Goal: Transaction & Acquisition: Subscribe to service/newsletter

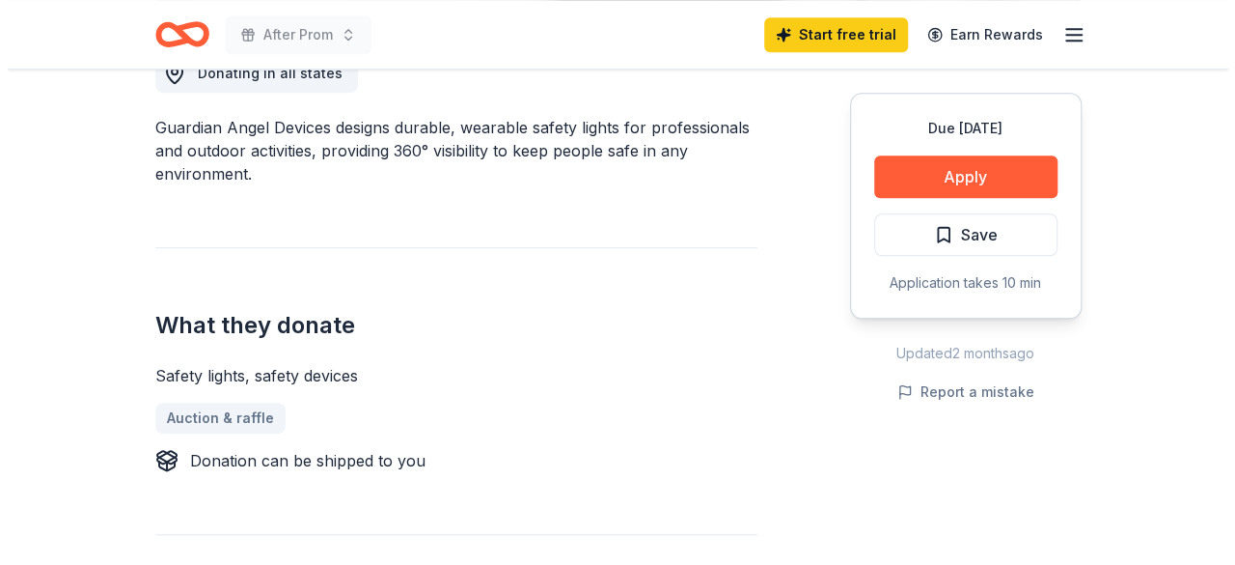
scroll to position [289, 0]
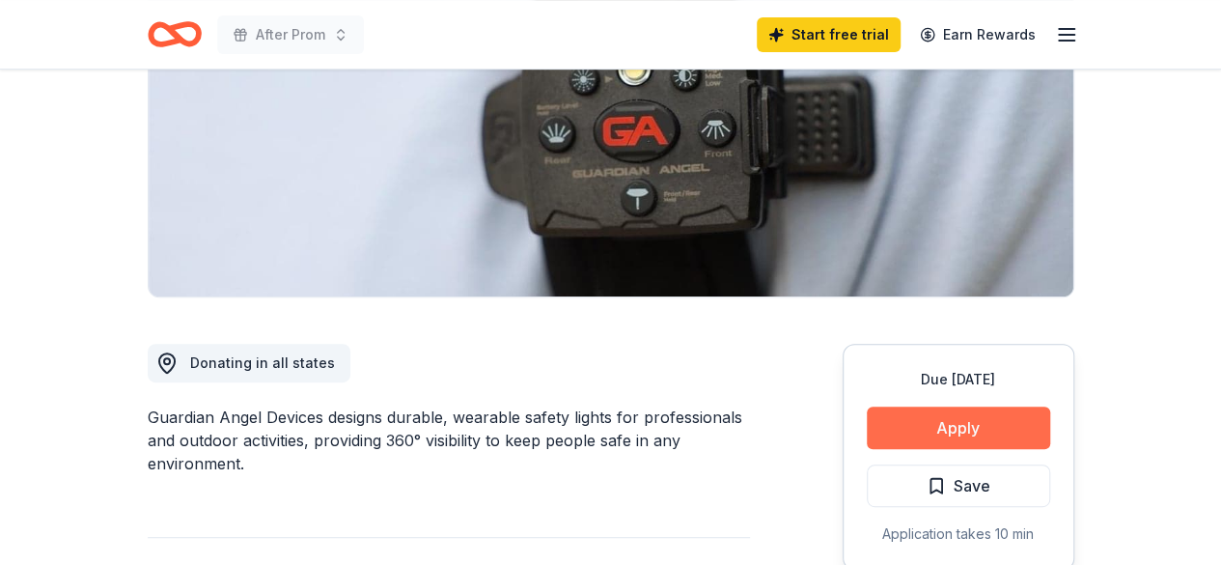
click at [969, 419] on button "Apply" at bounding box center [958, 427] width 183 height 42
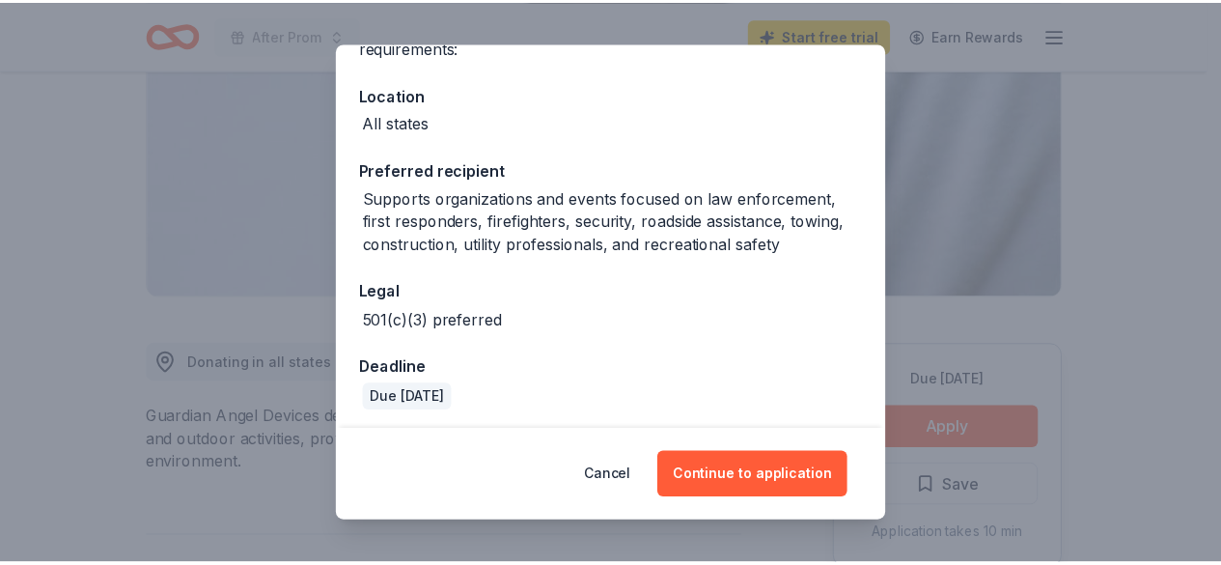
scroll to position [197, 0]
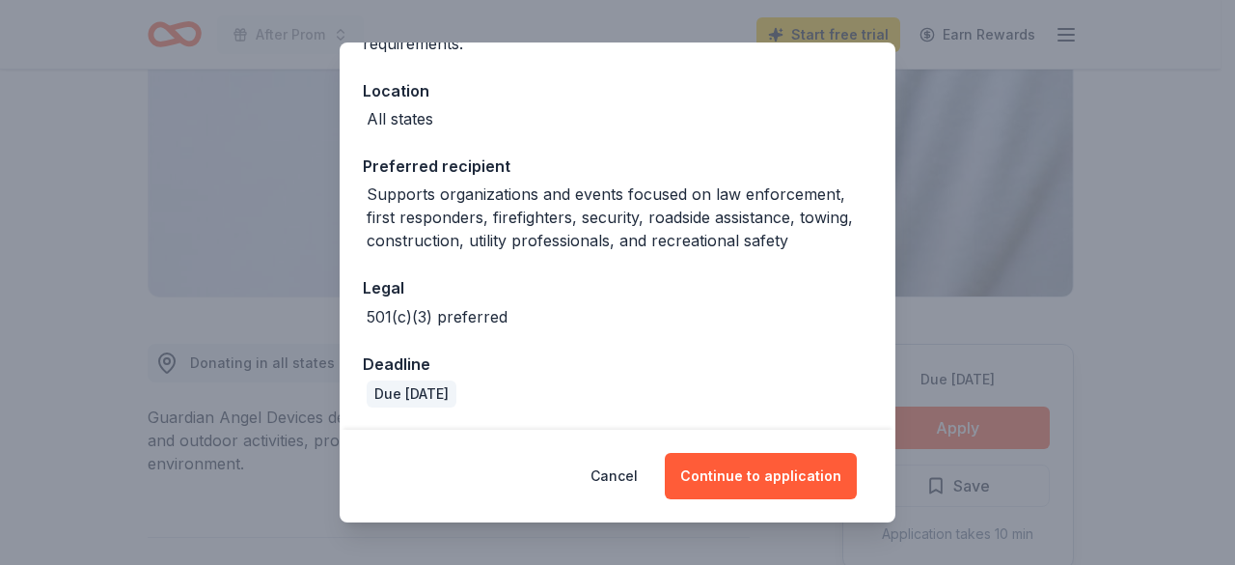
click at [1160, 285] on div "Donor Program Requirements We've summarized the requirements for Guardian Angel…" at bounding box center [617, 282] width 1235 height 565
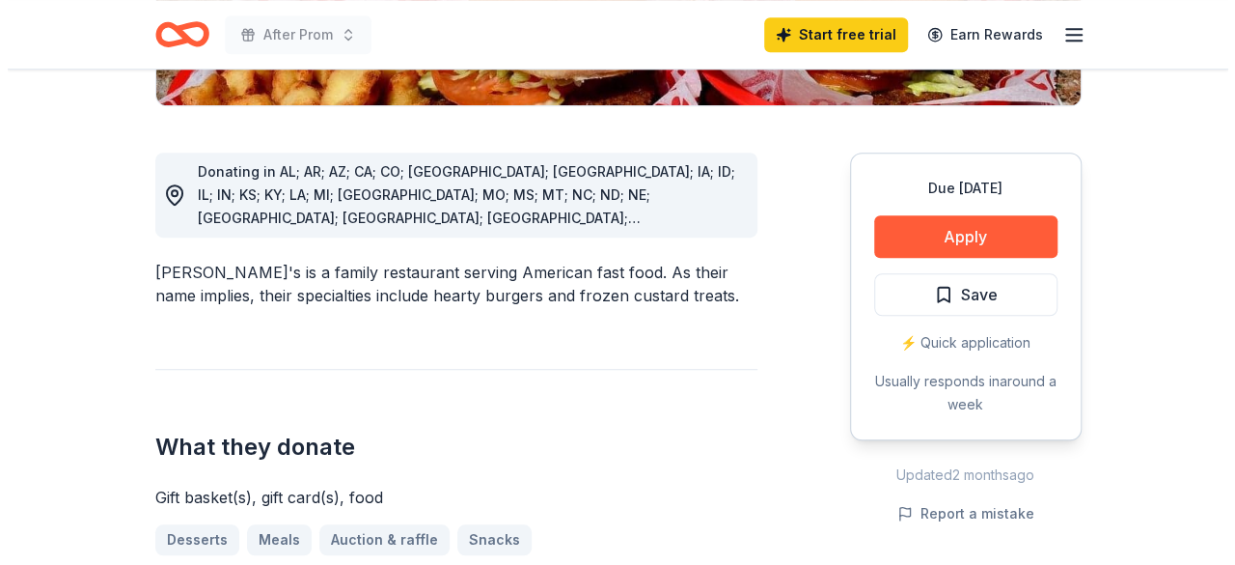
scroll to position [579, 0]
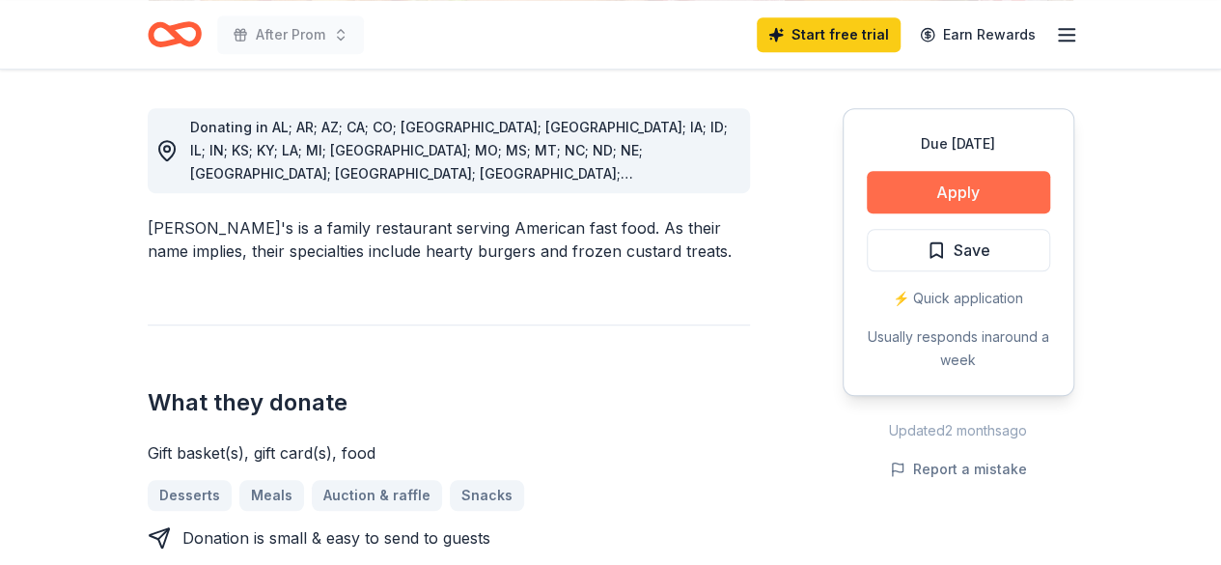
click at [1022, 179] on button "Apply" at bounding box center [958, 192] width 183 height 42
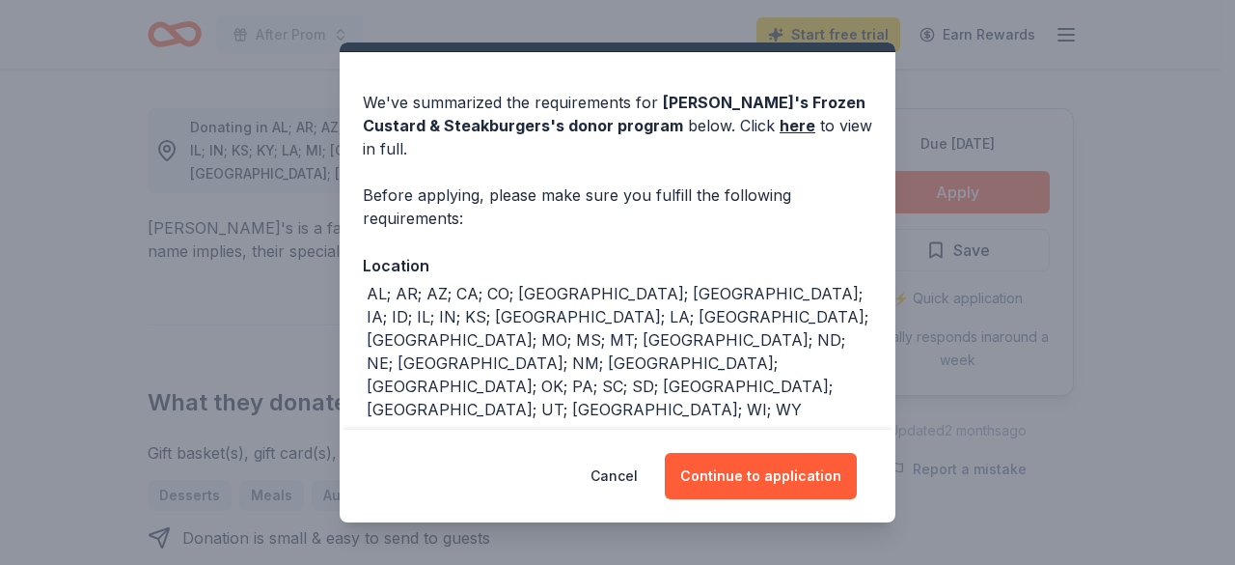
scroll to position [0, 0]
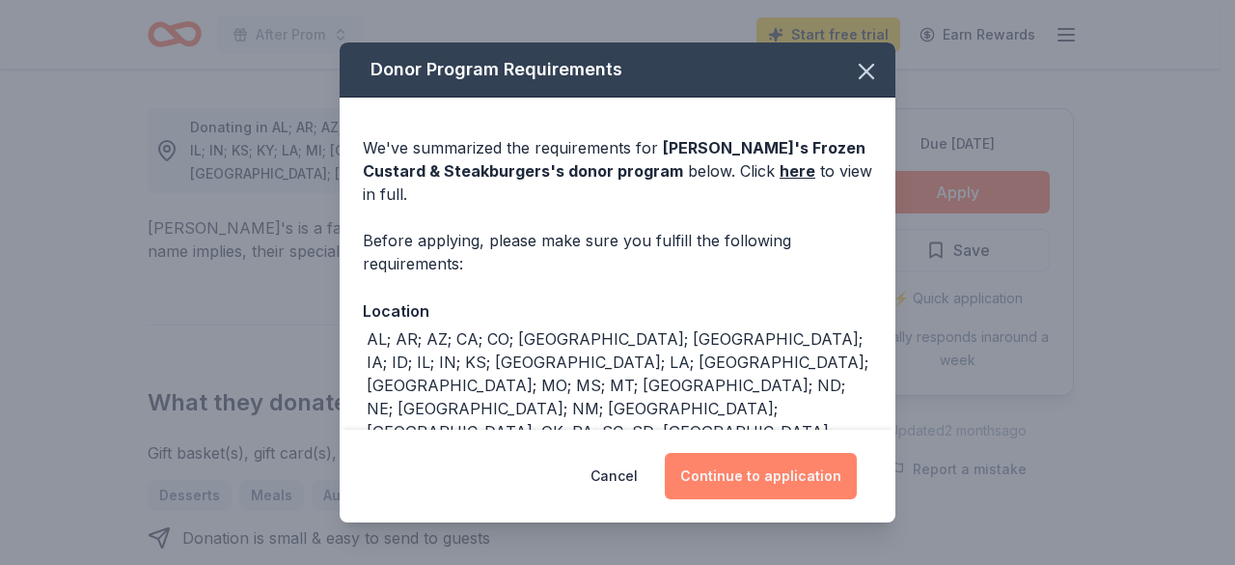
click at [761, 484] on button "Continue to application" at bounding box center [761, 476] width 192 height 46
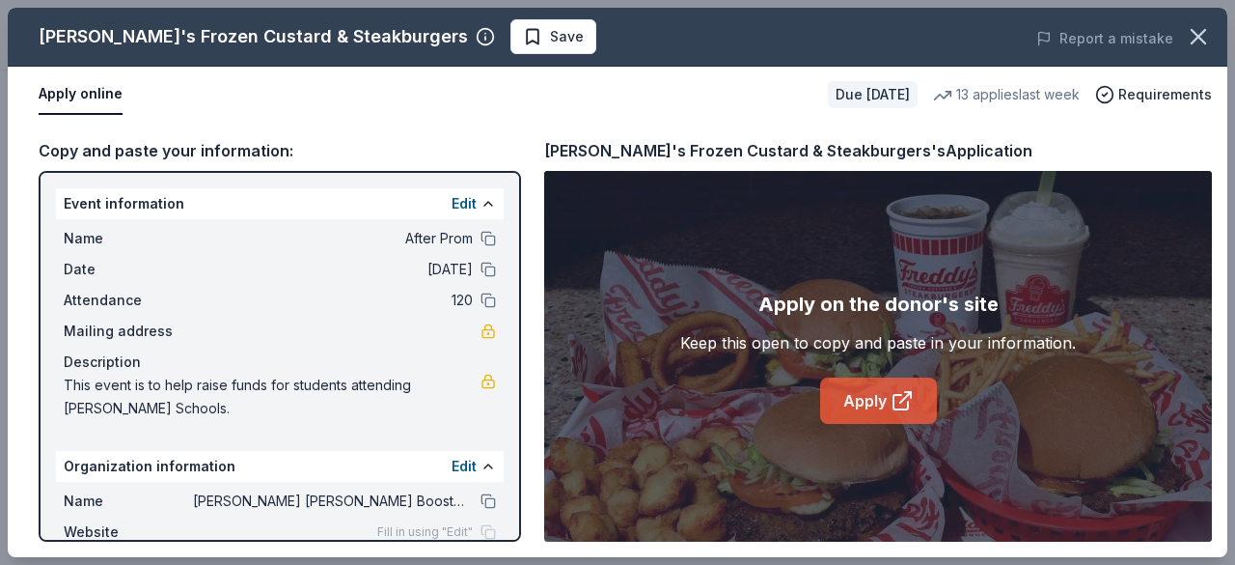
click at [865, 398] on link "Apply" at bounding box center [878, 400] width 117 height 46
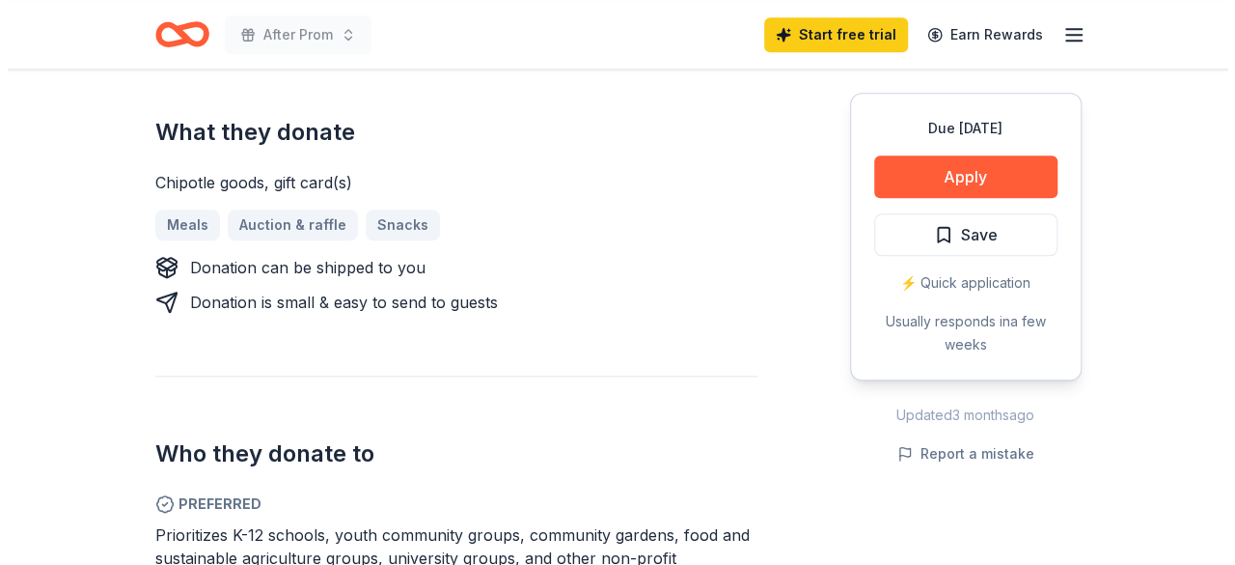
scroll to position [868, 0]
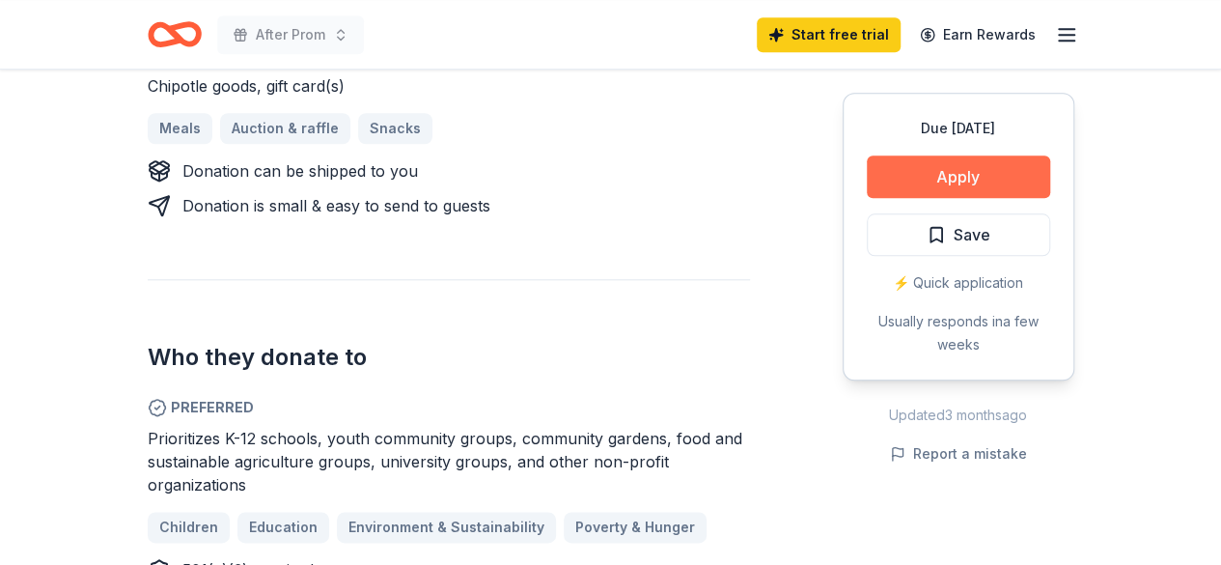
click at [951, 173] on button "Apply" at bounding box center [958, 176] width 183 height 42
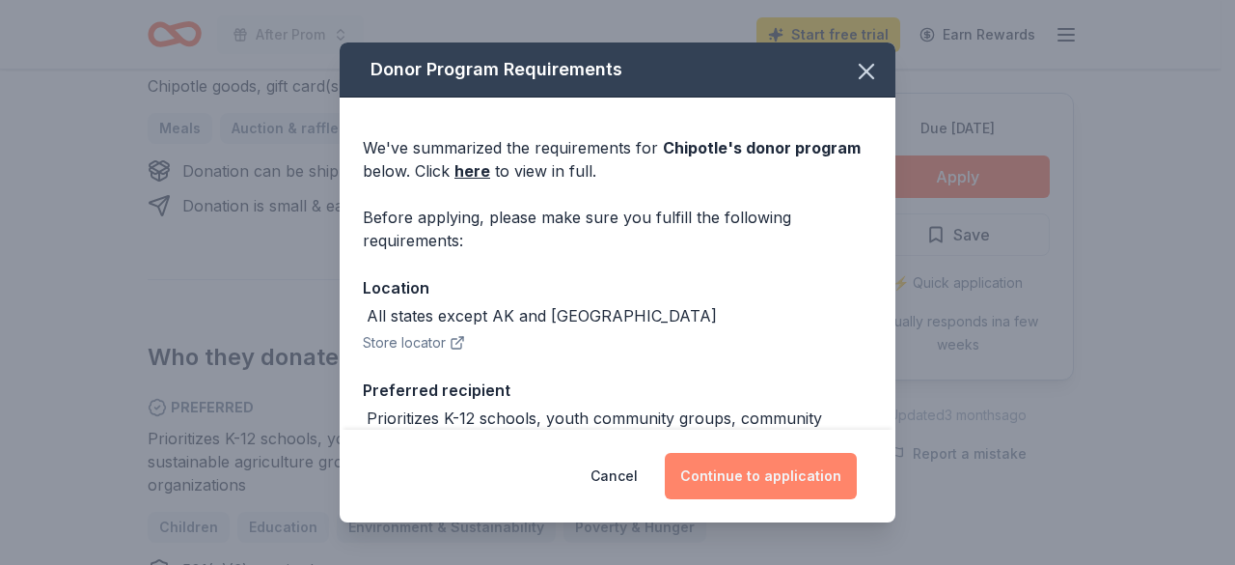
click at [740, 470] on button "Continue to application" at bounding box center [761, 476] width 192 height 46
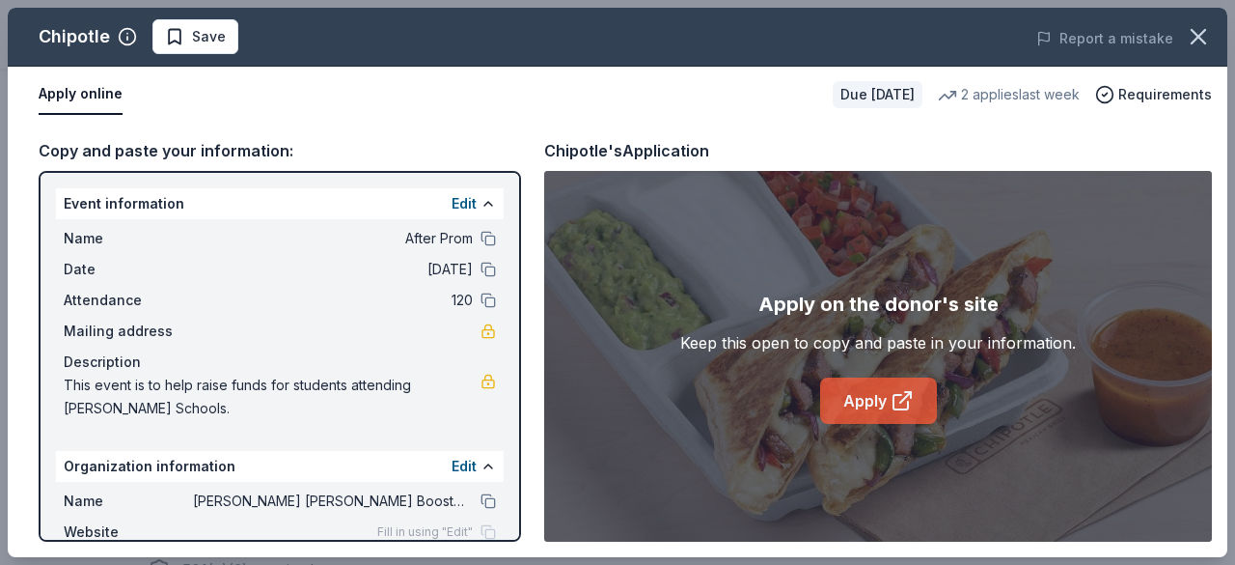
click at [873, 397] on link "Apply" at bounding box center [878, 400] width 117 height 46
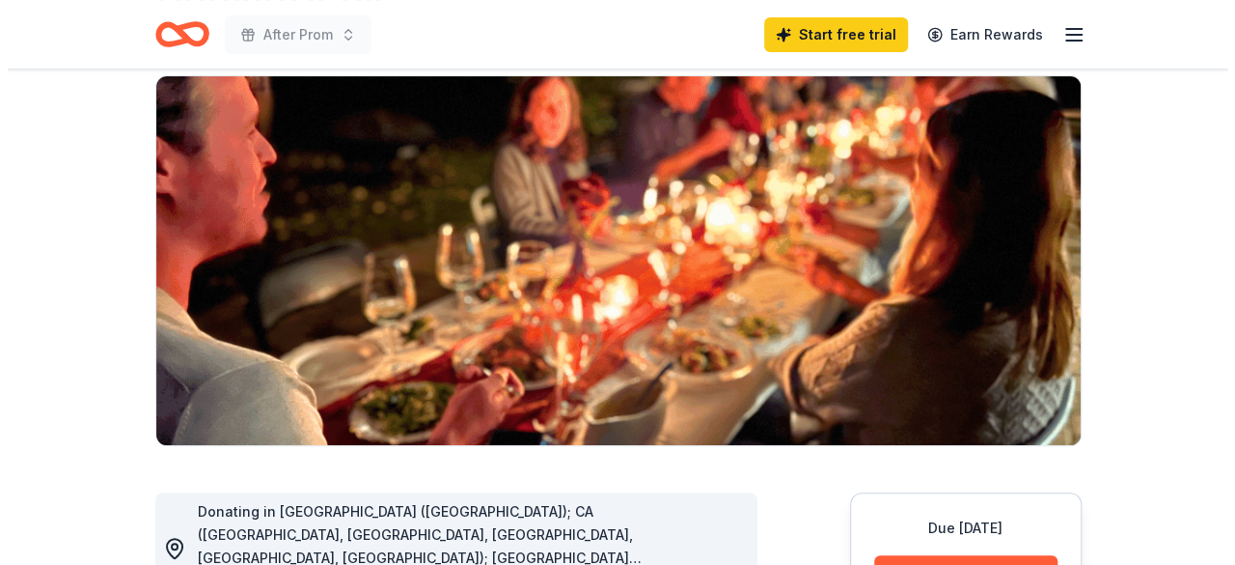
scroll to position [289, 0]
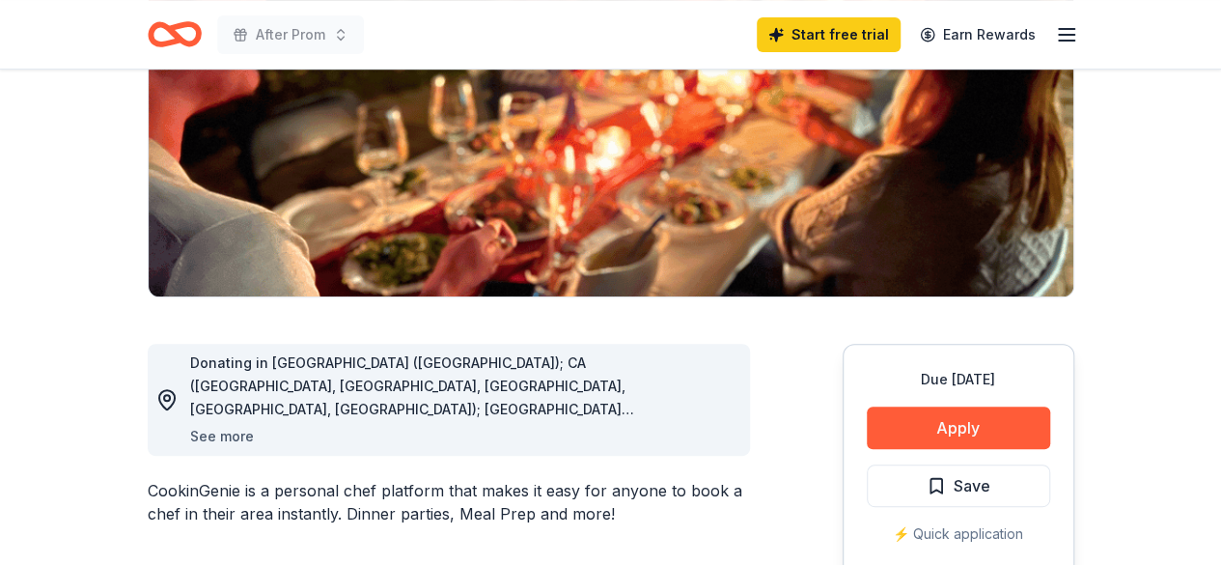
click at [223, 435] on button "See more" at bounding box center [222, 436] width 64 height 23
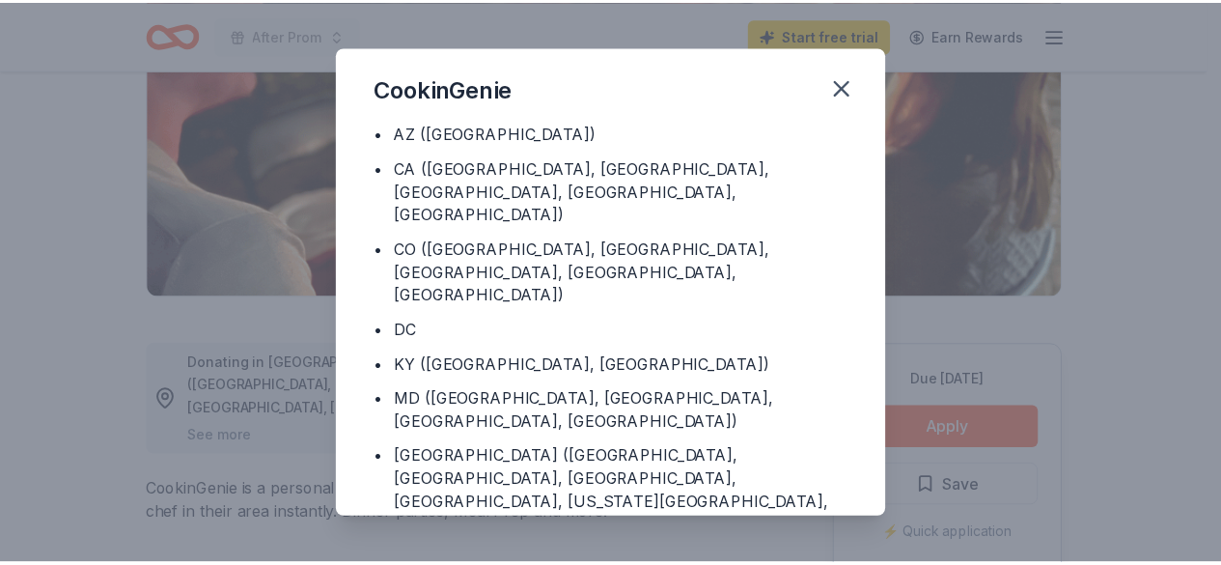
scroll to position [0, 0]
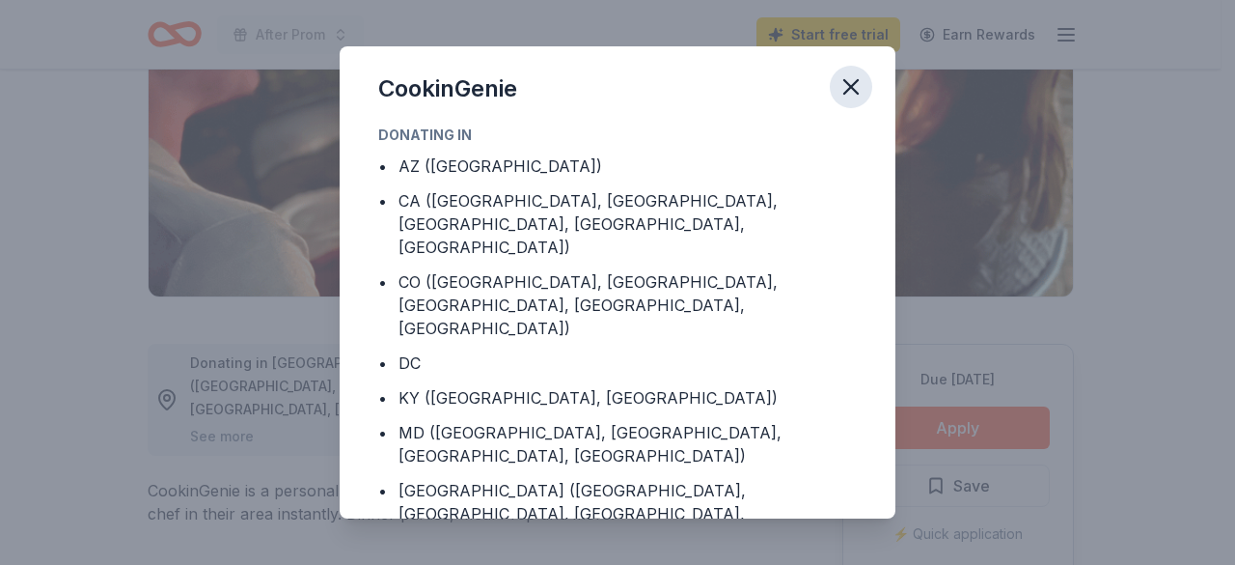
click at [852, 86] on icon "button" at bounding box center [851, 87] width 14 height 14
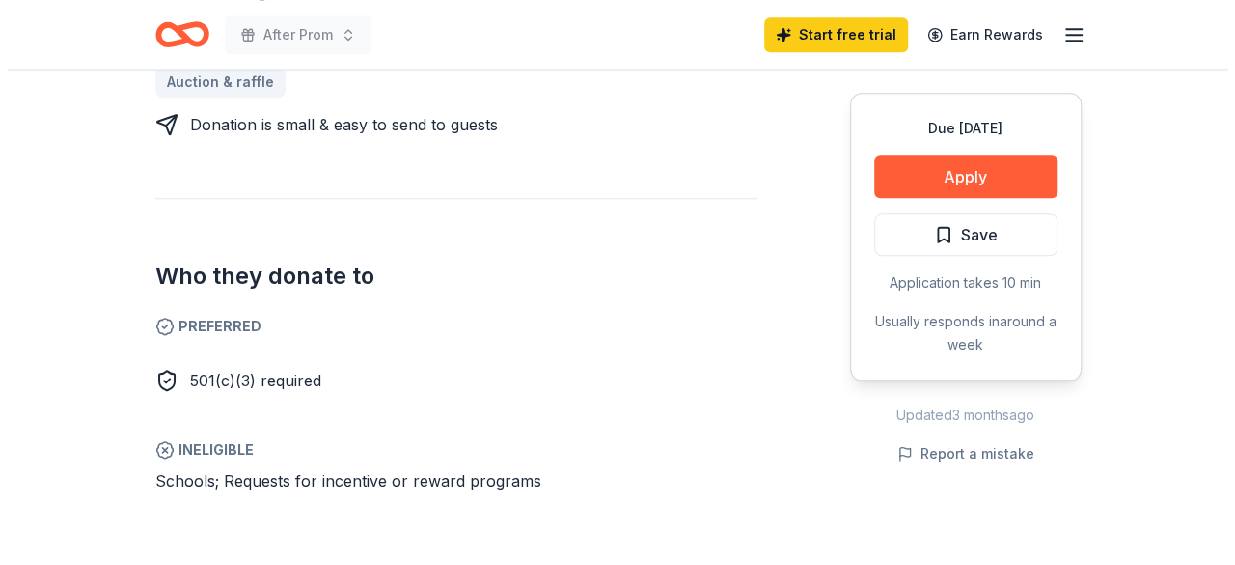
scroll to position [965, 0]
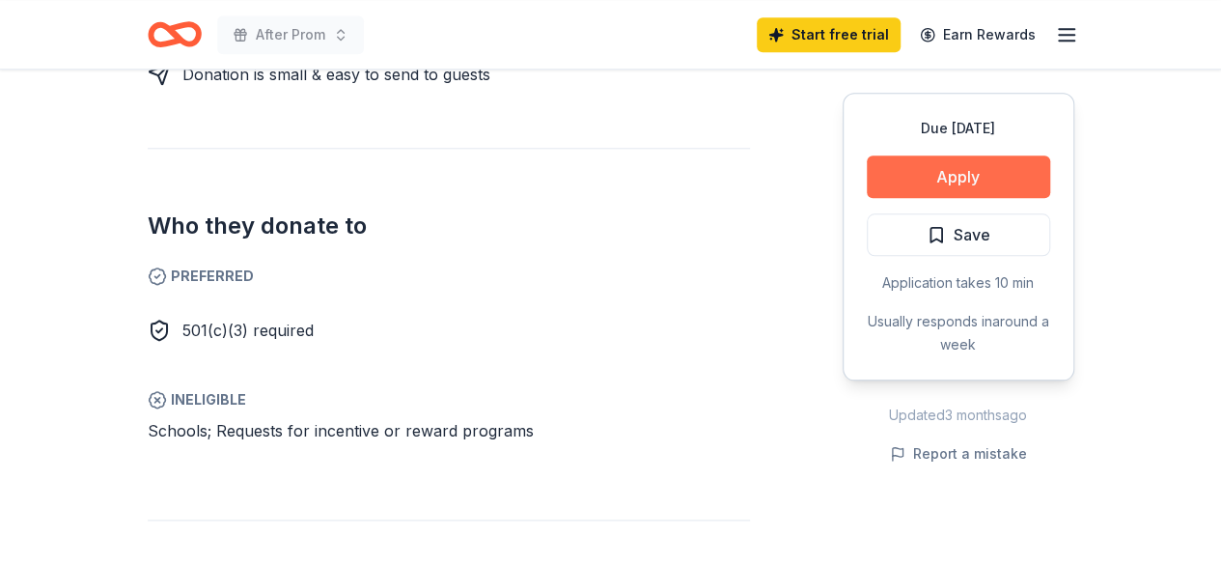
click at [948, 175] on button "Apply" at bounding box center [958, 176] width 183 height 42
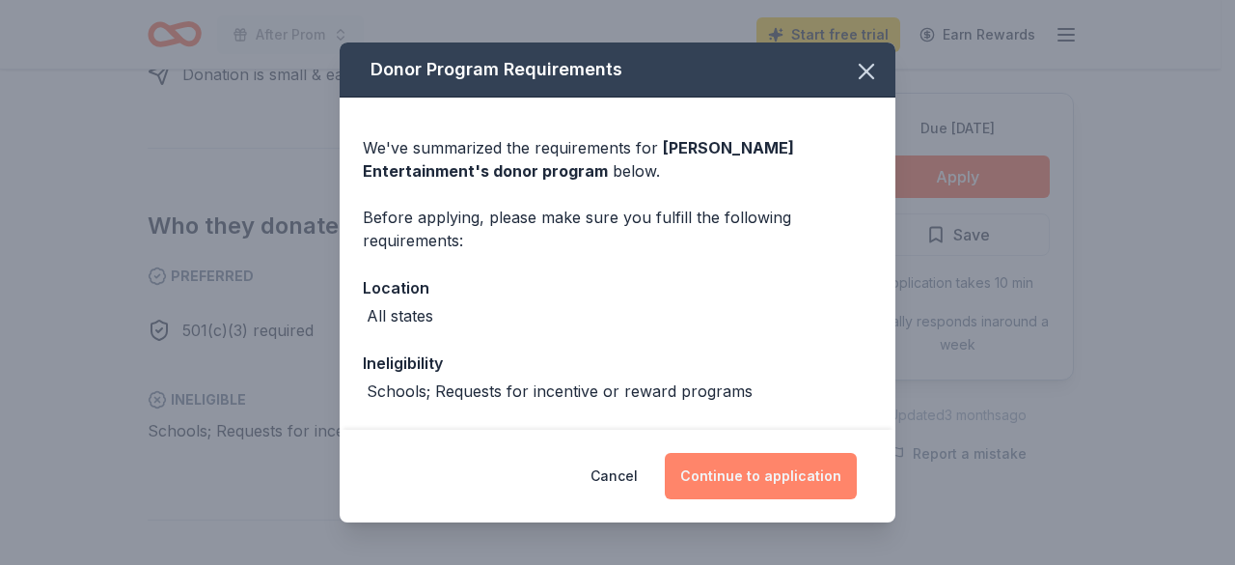
click at [766, 481] on button "Continue to application" at bounding box center [761, 476] width 192 height 46
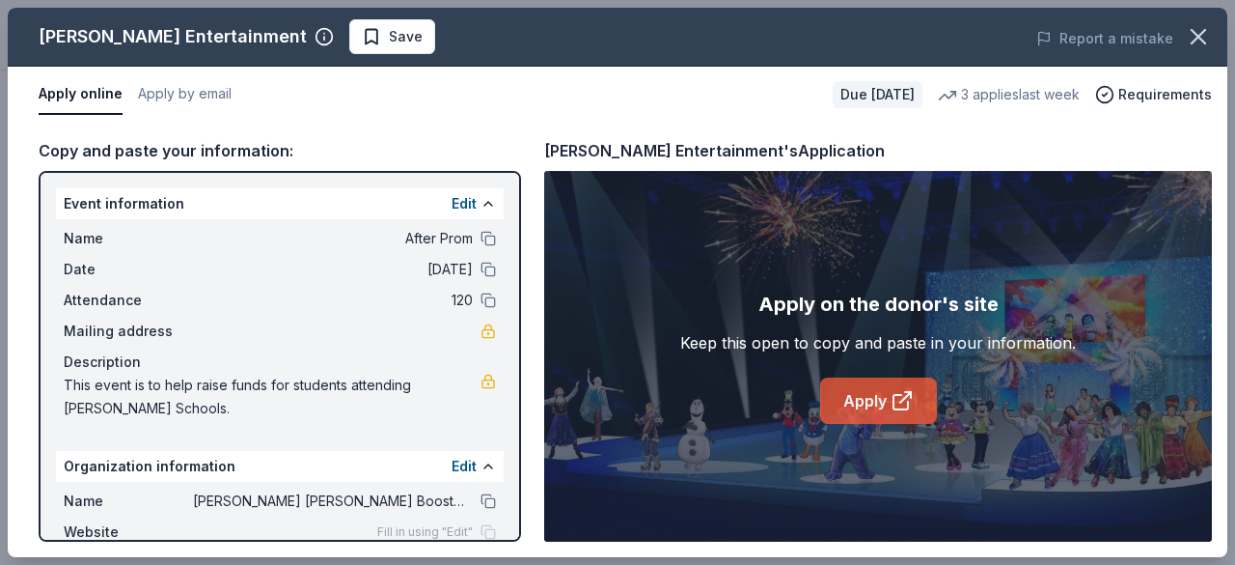
click at [903, 395] on icon at bounding box center [902, 400] width 23 height 23
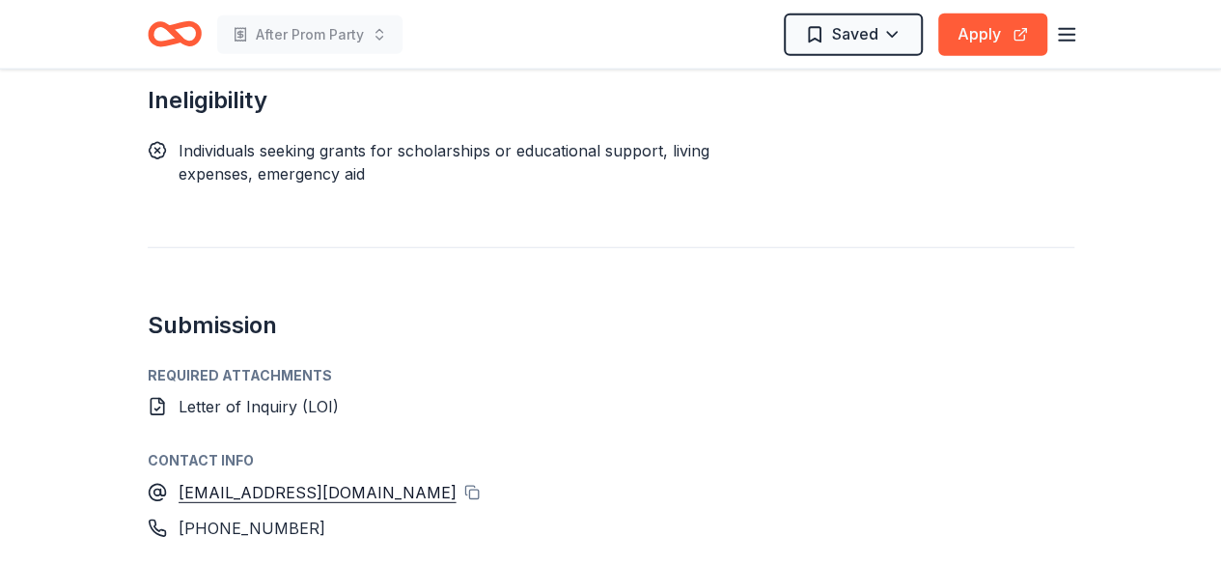
scroll to position [2509, 0]
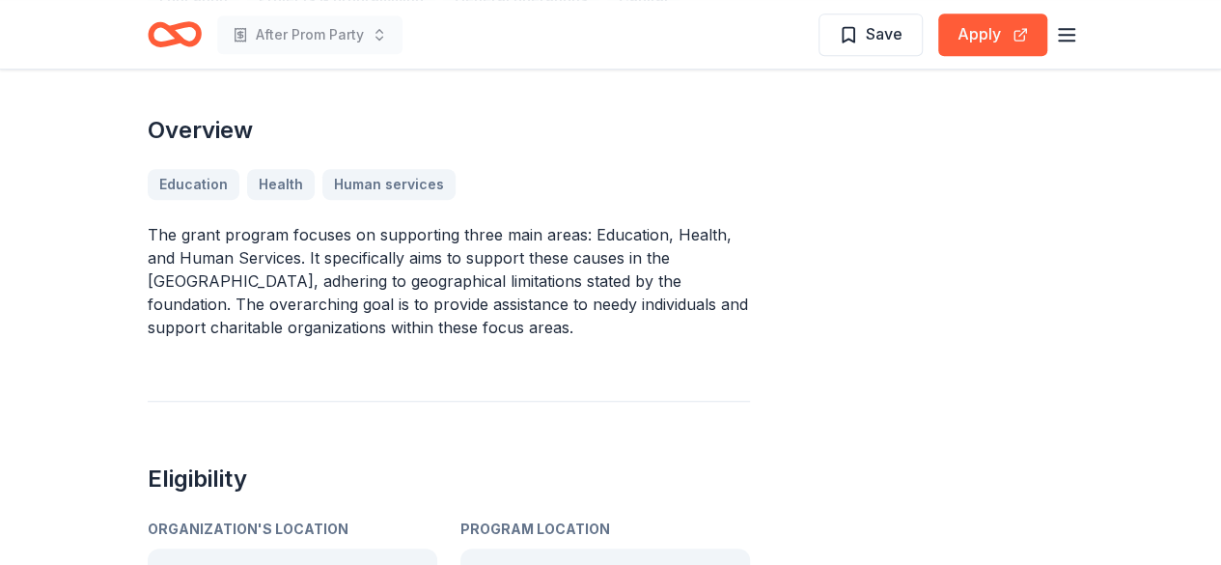
scroll to position [675, 0]
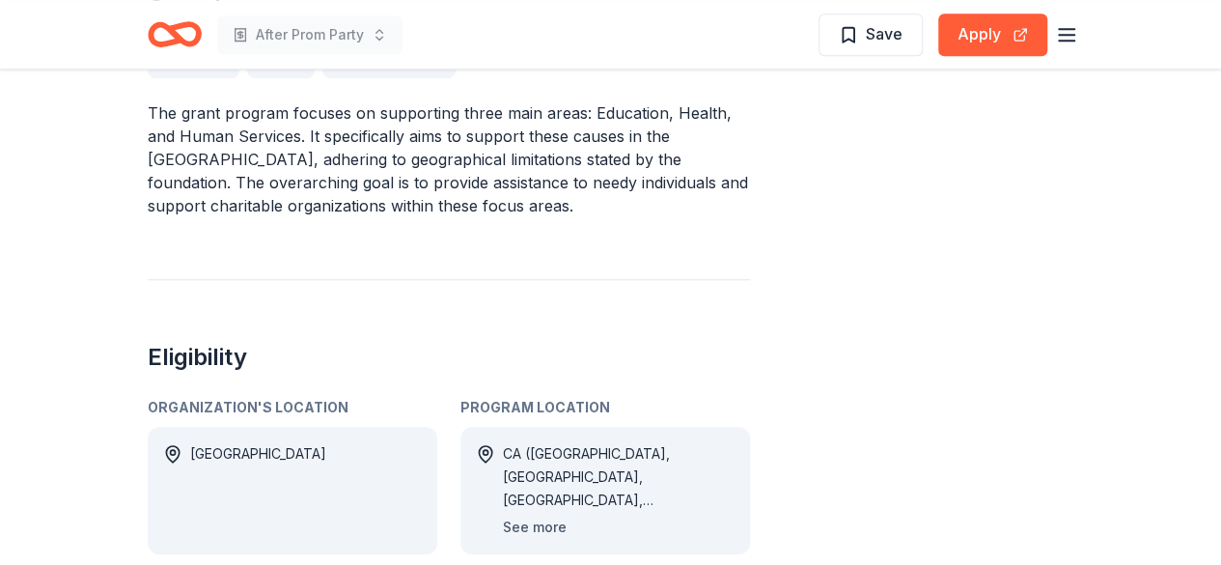
click at [552, 515] on button "See more" at bounding box center [535, 526] width 64 height 23
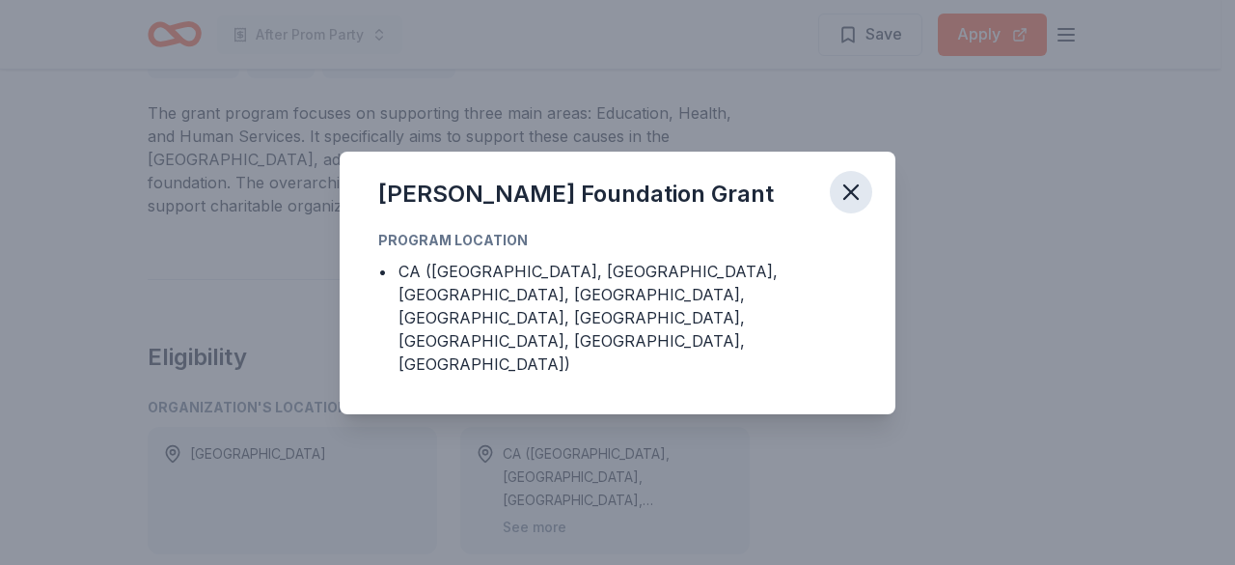
click at [864, 206] on icon "button" at bounding box center [851, 192] width 27 height 27
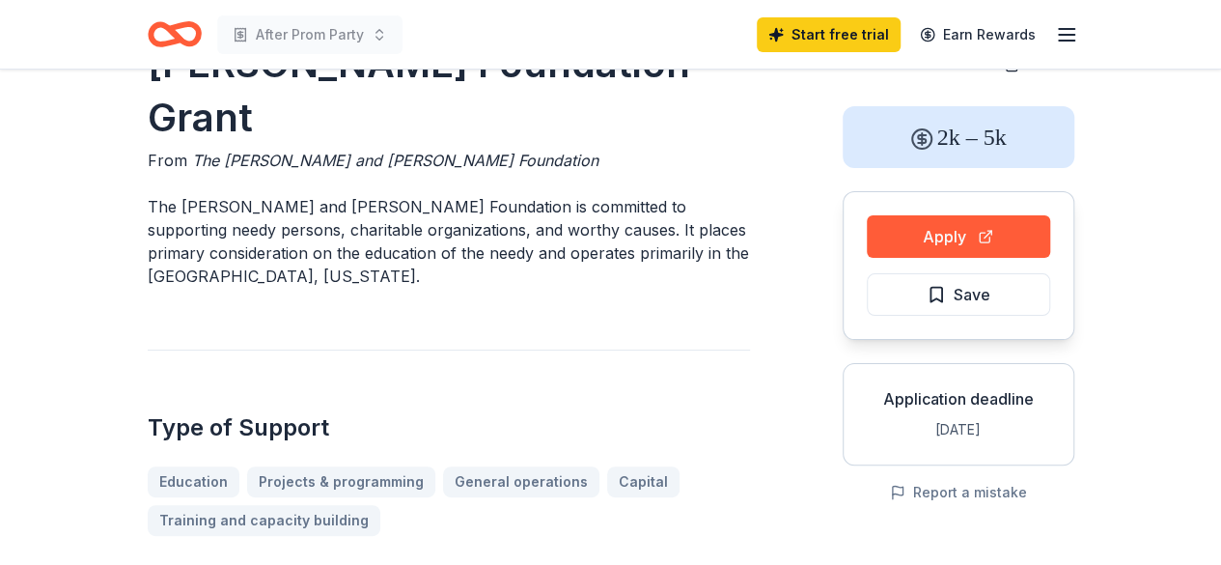
scroll to position [0, 0]
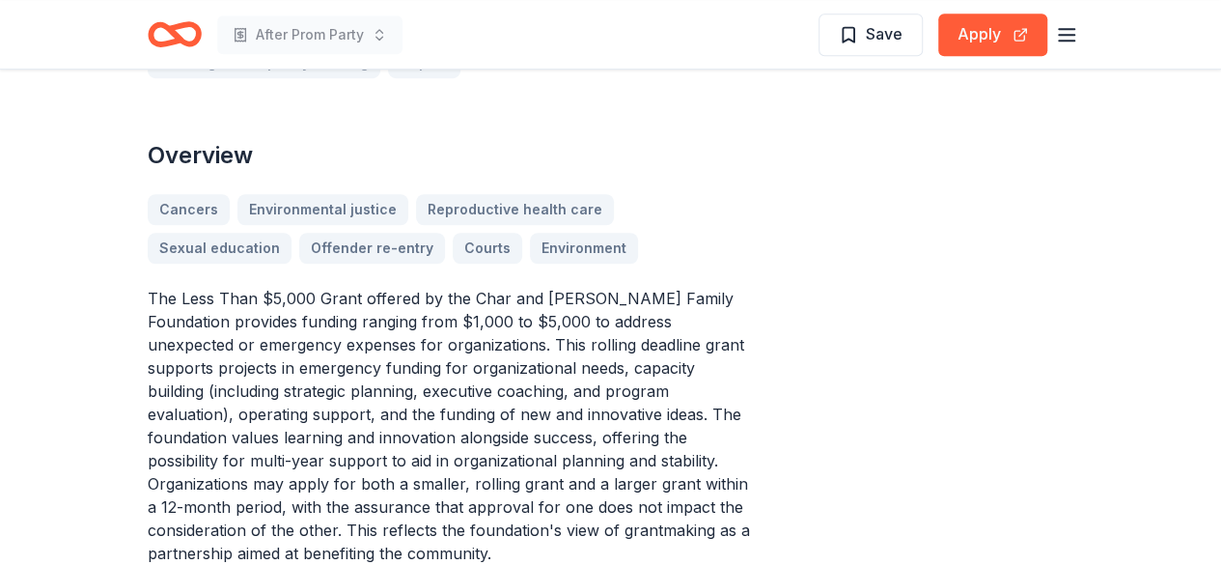
scroll to position [675, 0]
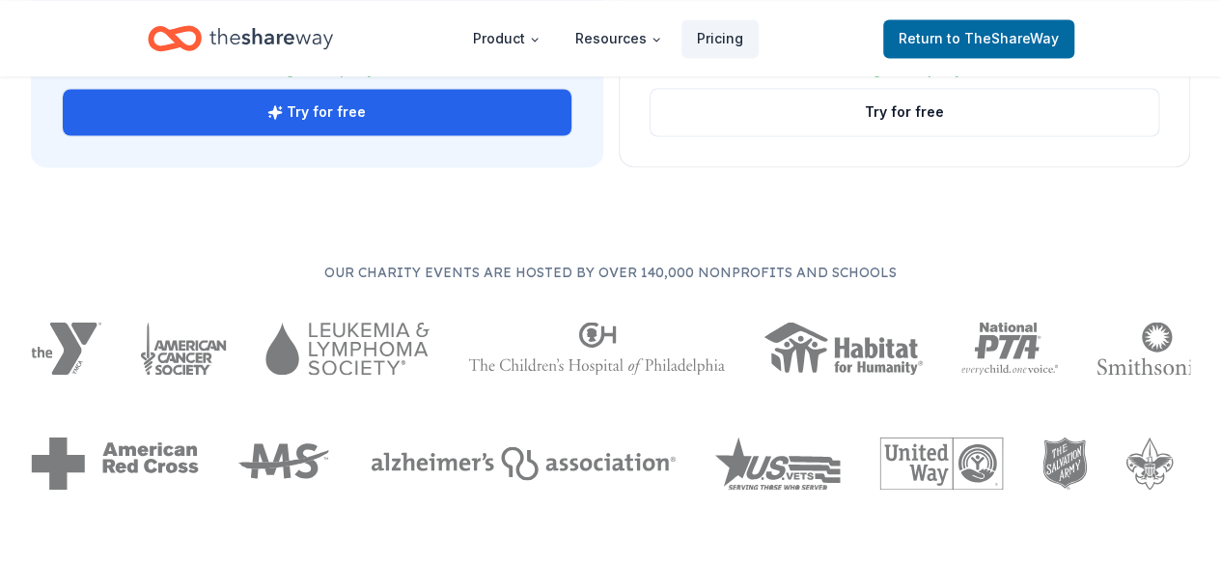
scroll to position [1833, 0]
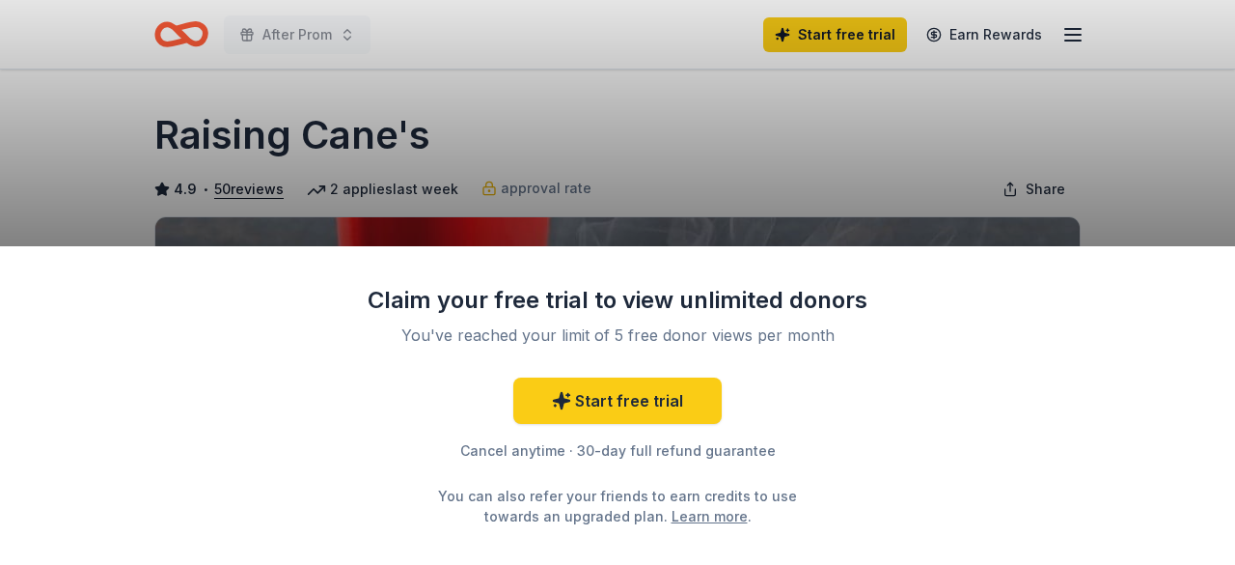
click at [1124, 165] on div "Claim your free trial to view unlimited donors You've reached your limit of 5 f…" at bounding box center [617, 282] width 1235 height 565
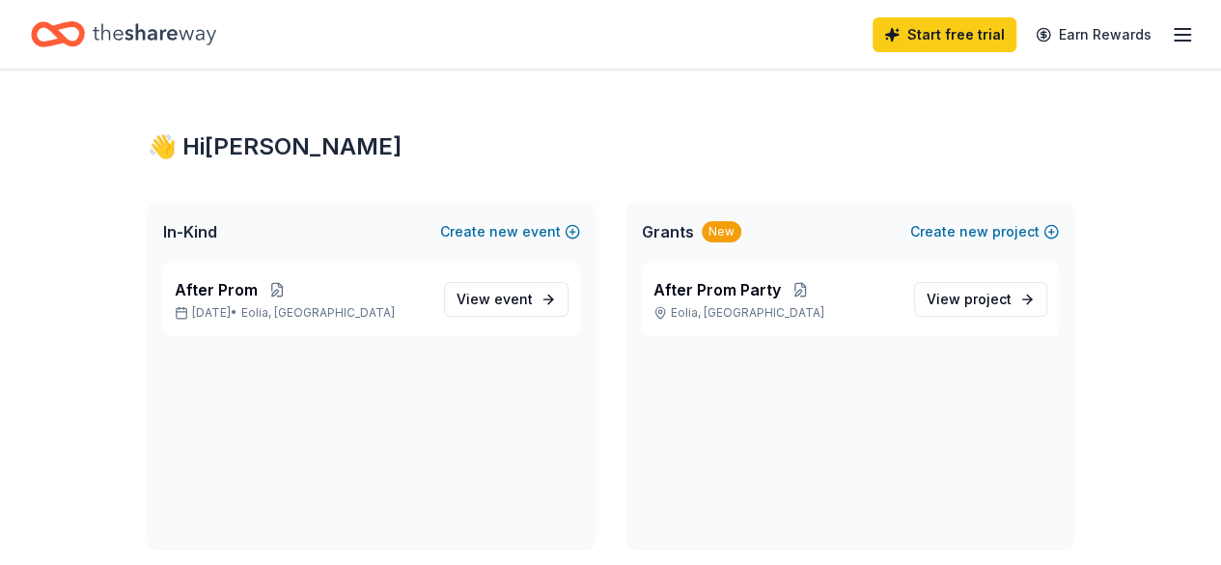
click at [1171, 41] on icon "button" at bounding box center [1182, 34] width 23 height 23
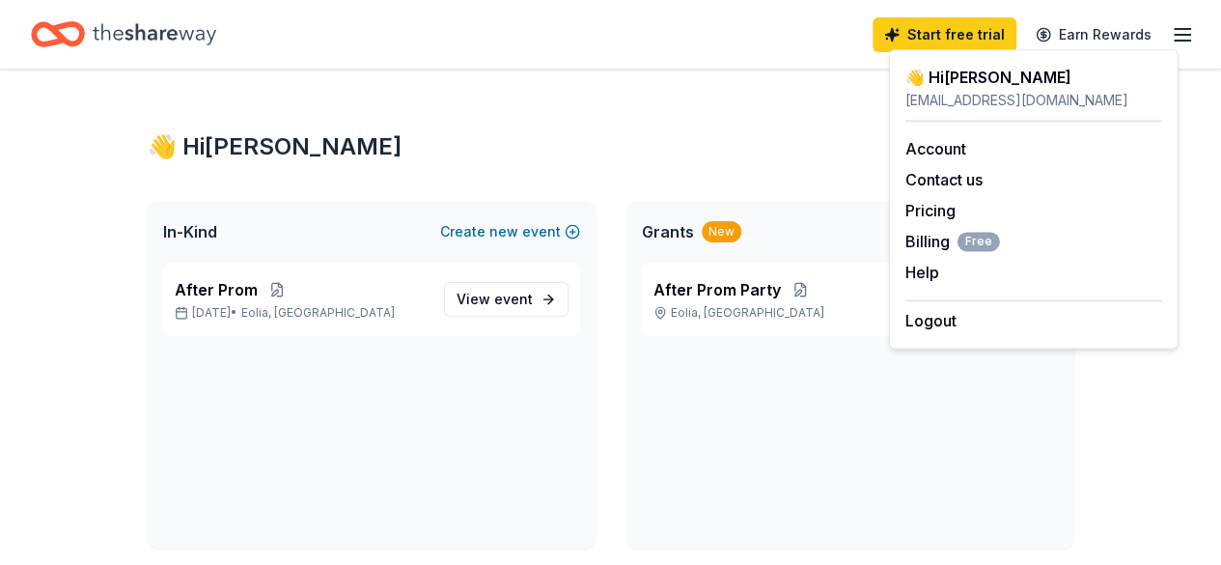
click at [154, 34] on icon "Home" at bounding box center [155, 34] width 124 height 40
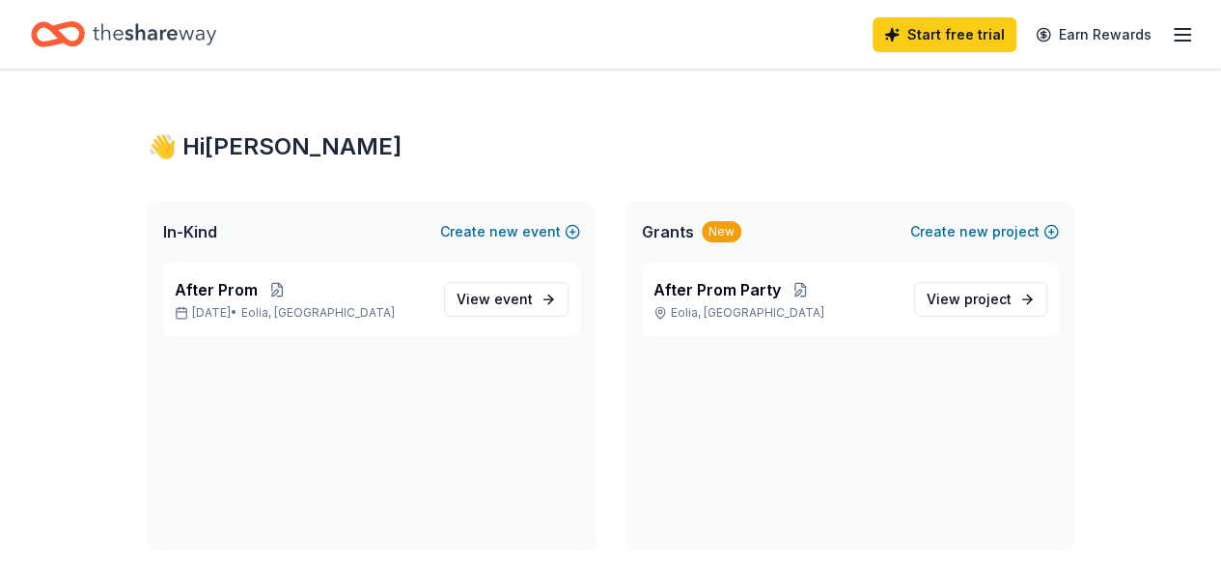
click at [1171, 37] on icon "button" at bounding box center [1182, 34] width 23 height 23
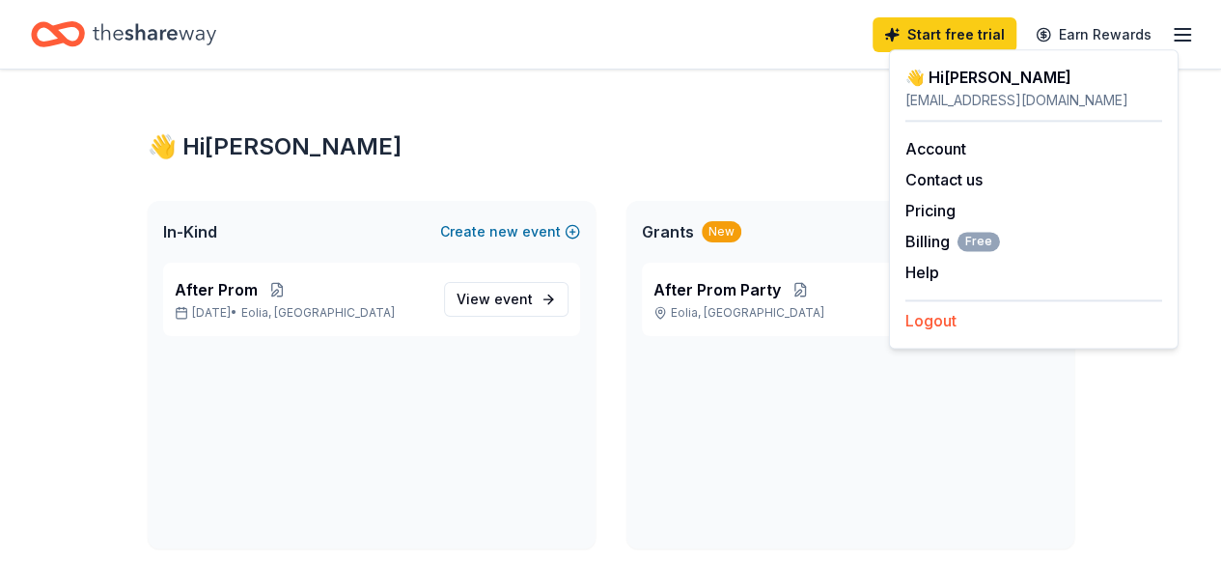
click at [927, 323] on button "Logout" at bounding box center [930, 320] width 51 height 23
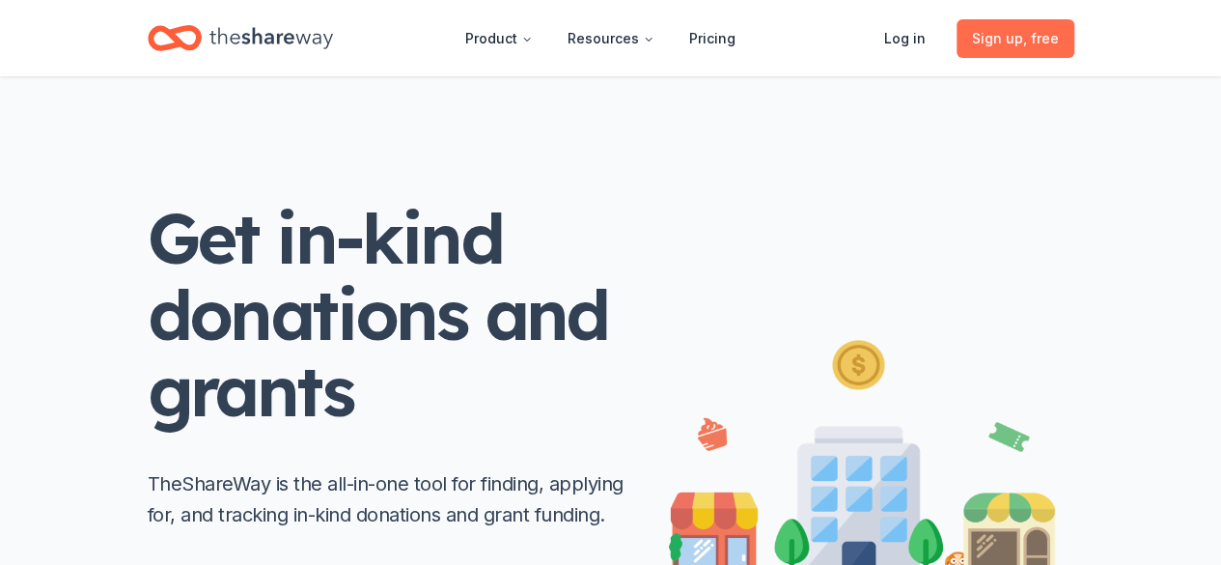
click at [995, 41] on span "Sign up , free" at bounding box center [1015, 38] width 87 height 23
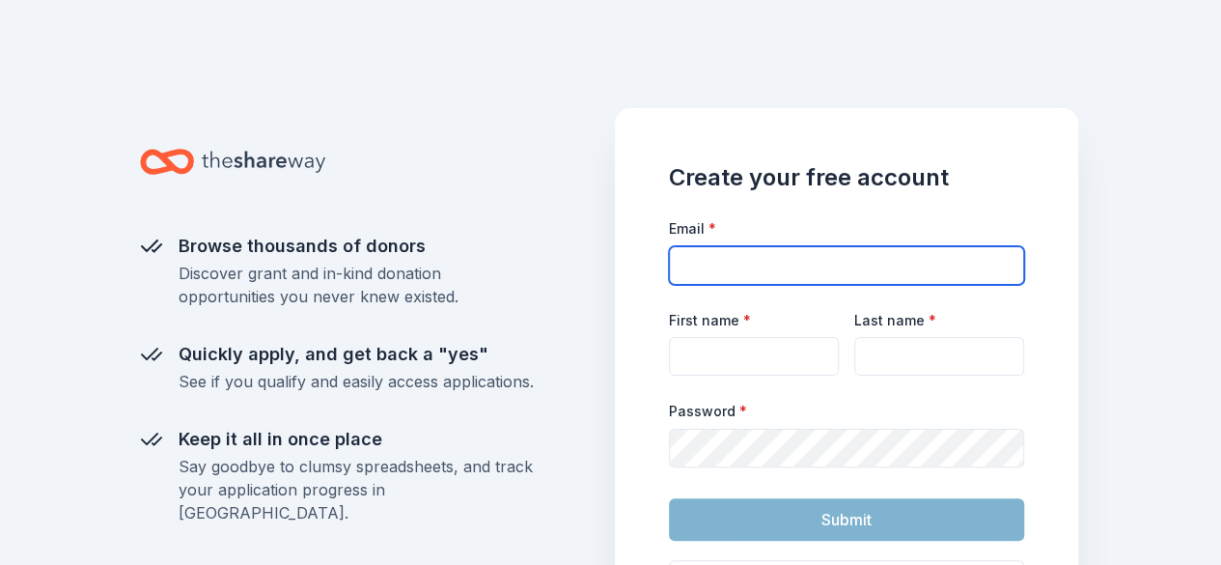
click at [747, 262] on input "Email *" at bounding box center [846, 265] width 355 height 39
type input "[EMAIL_ADDRESS][DOMAIN_NAME]"
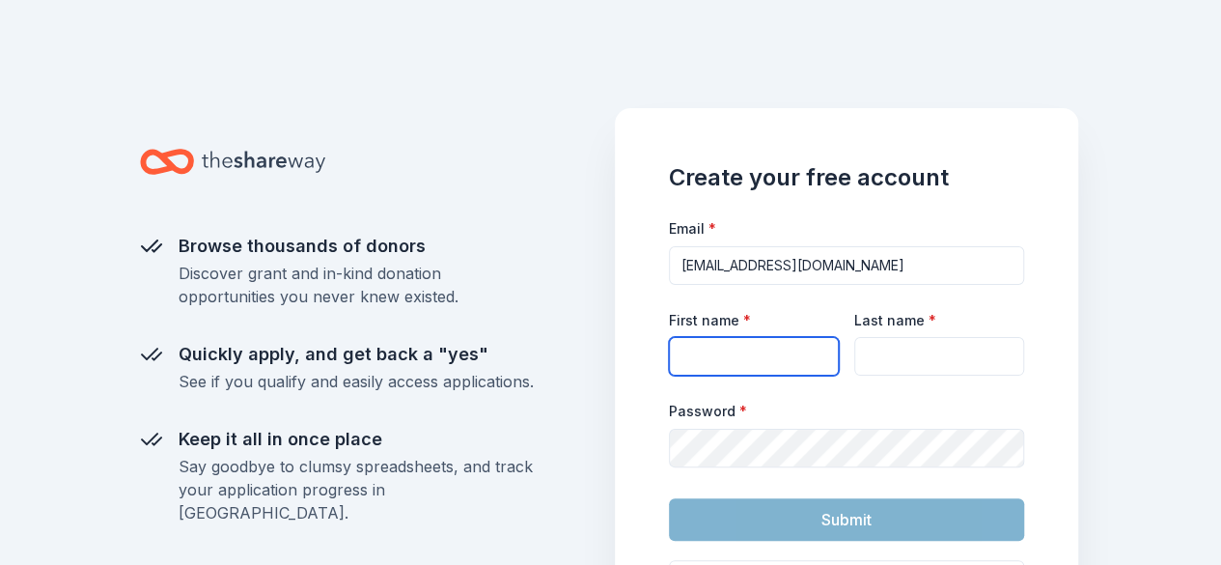
click at [798, 358] on input "First name *" at bounding box center [754, 356] width 170 height 39
type input "[PERSON_NAME]"
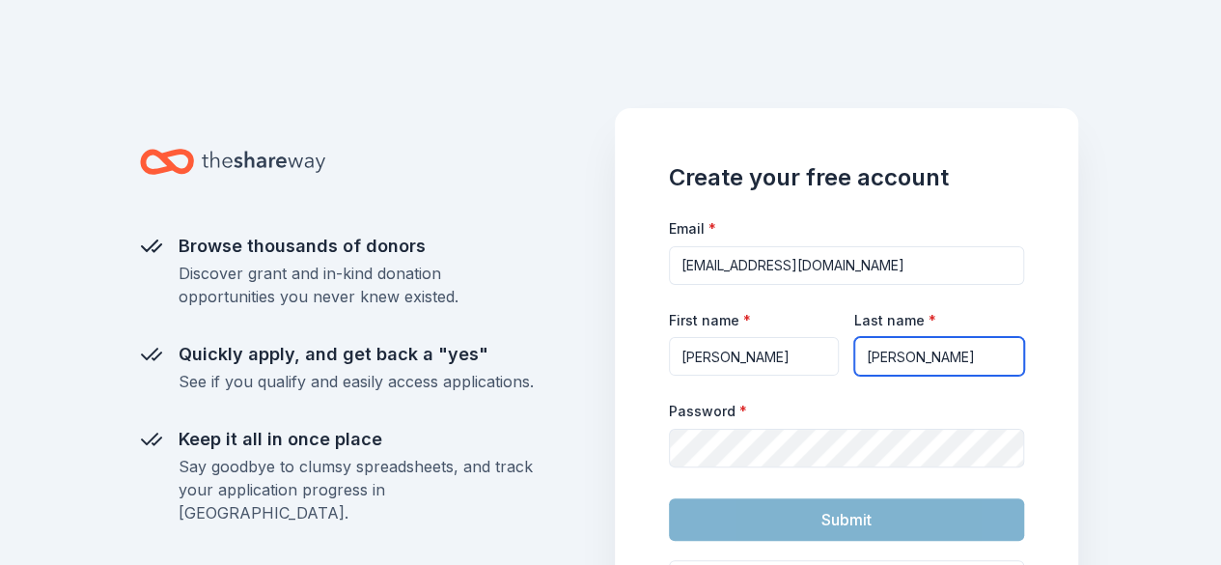
type input "[PERSON_NAME]"
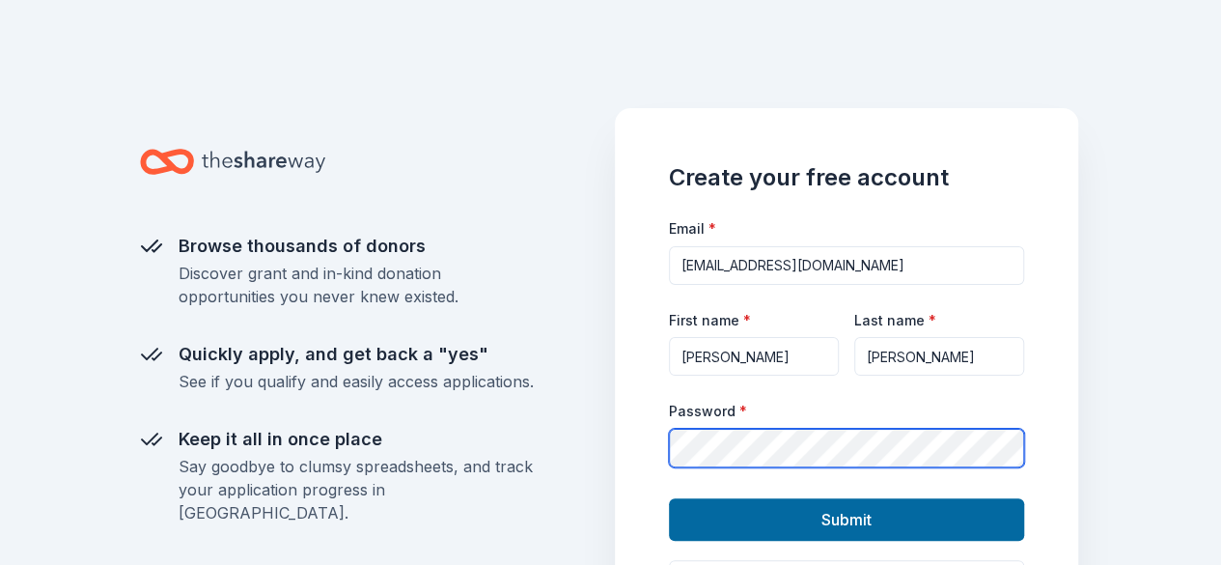
click at [669, 498] on button "Submit" at bounding box center [846, 519] width 355 height 42
click at [858, 531] on button "Submit" at bounding box center [846, 519] width 355 height 42
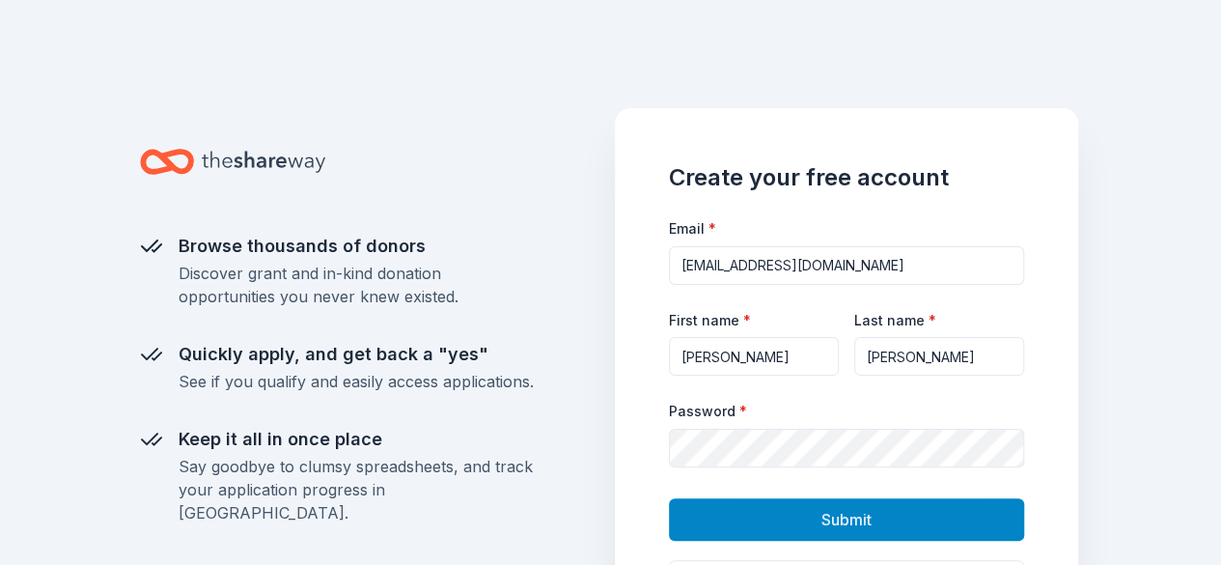
click at [857, 522] on span "Submit" at bounding box center [846, 519] width 50 height 25
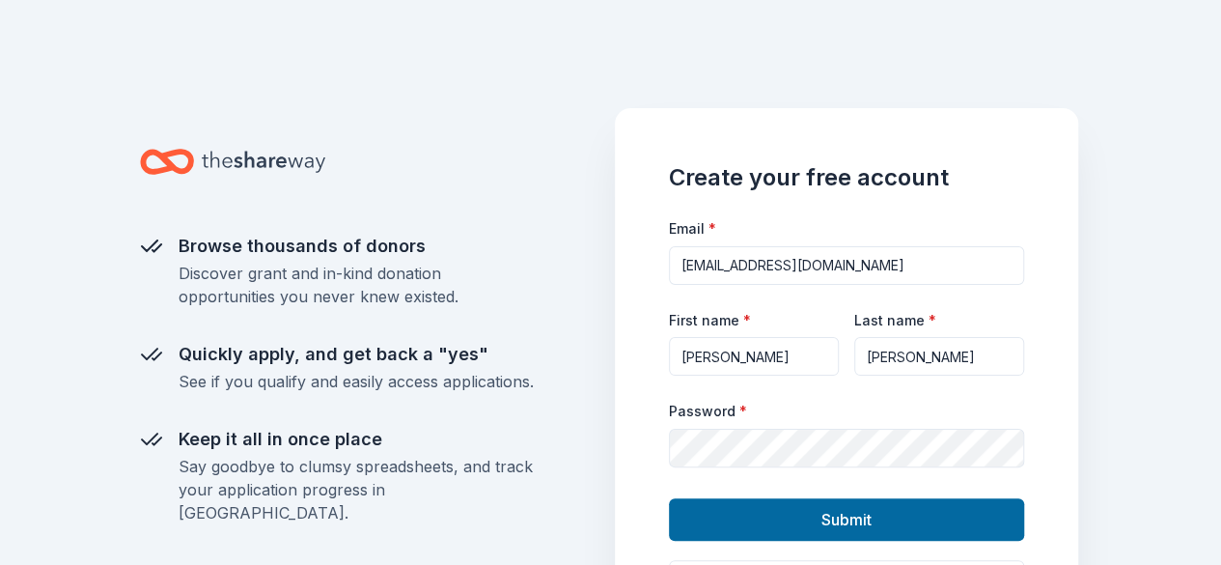
scroll to position [289, 0]
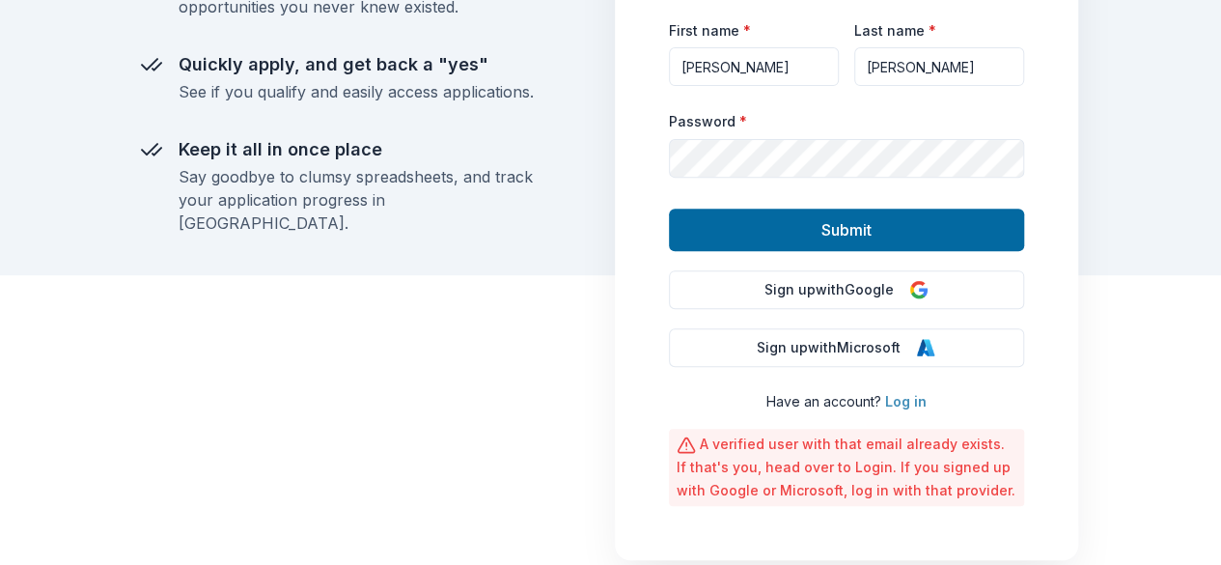
click at [902, 403] on link "Log in" at bounding box center [905, 401] width 41 height 16
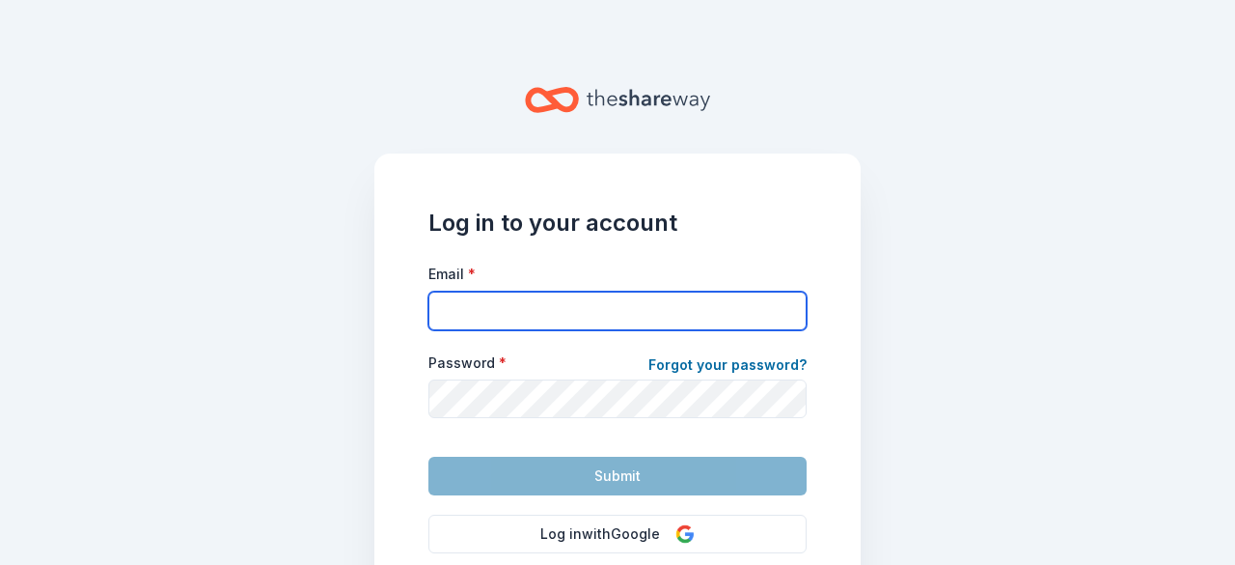
click at [591, 317] on input "Email *" at bounding box center [617, 310] width 378 height 39
type input "[EMAIL_ADDRESS][DOMAIN_NAME]"
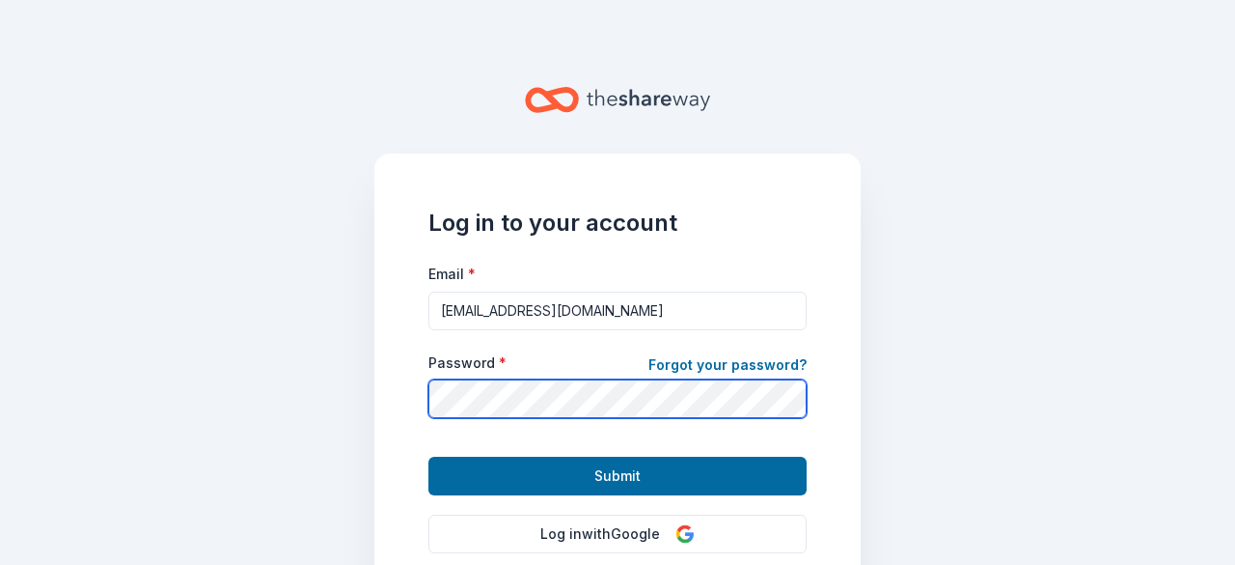
click at [428, 456] on button "Submit" at bounding box center [617, 475] width 378 height 39
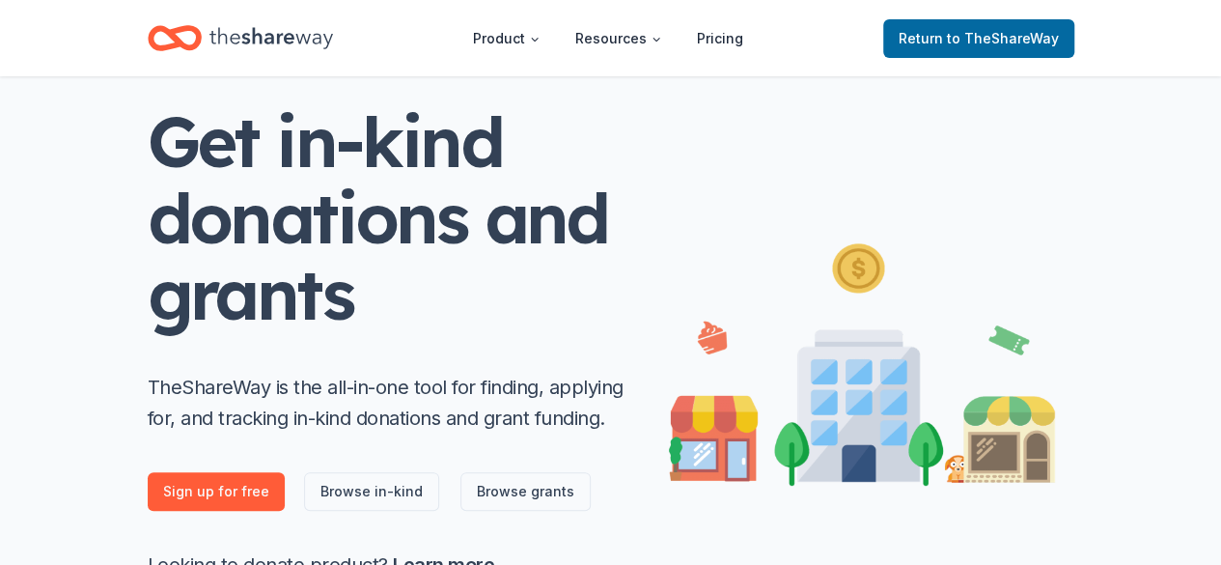
scroll to position [289, 0]
